Goal: Task Accomplishment & Management: Manage account settings

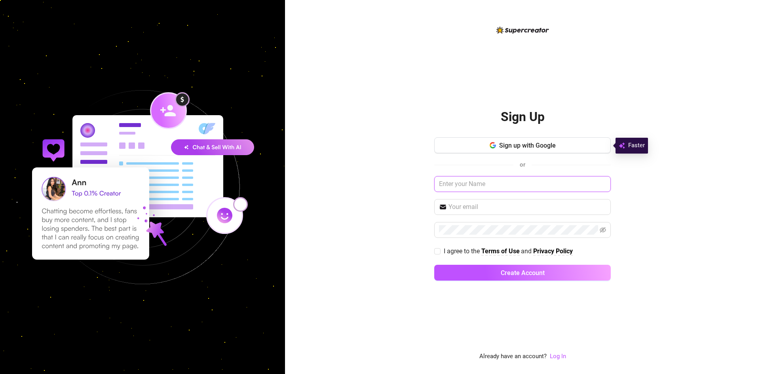
click at [478, 187] on input "text" at bounding box center [522, 184] width 177 height 16
click at [556, 357] on link "Log In" at bounding box center [558, 356] width 16 height 7
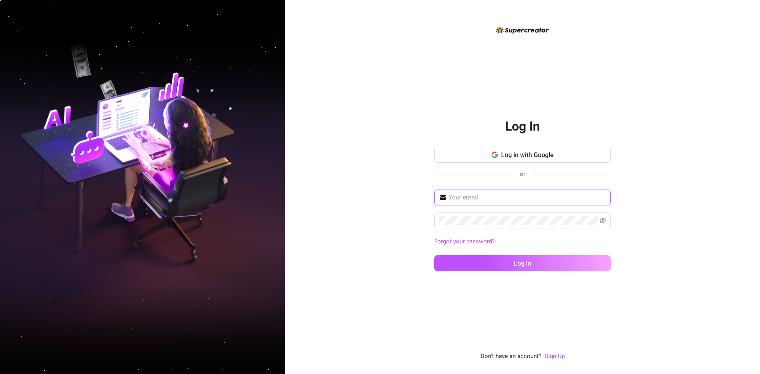
click at [526, 196] on input "text" at bounding box center [528, 198] width 158 height 10
type input "[EMAIL_ADDRESS][DOMAIN_NAME]"
click at [434, 255] on button "Log in" at bounding box center [522, 263] width 177 height 16
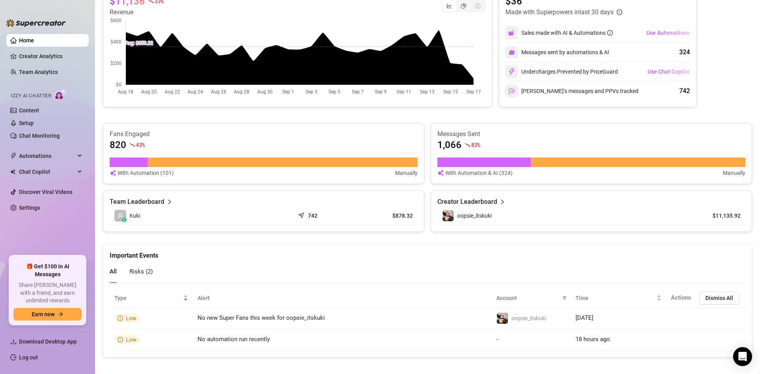
scroll to position [364, 0]
